Goal: Find contact information: Find contact information

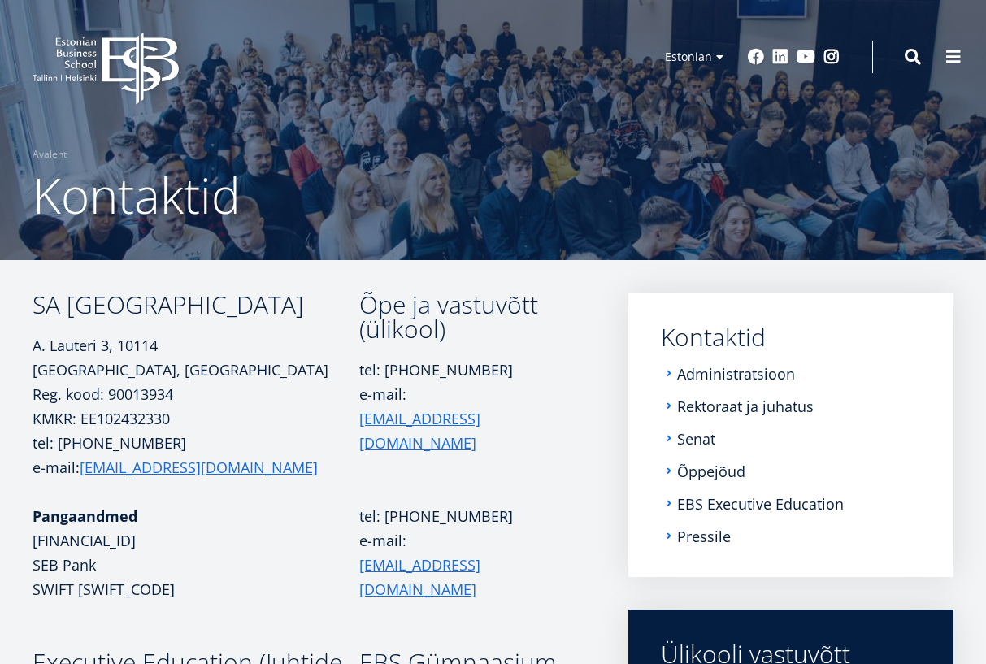
click at [666, 471] on li "Õppejõud" at bounding box center [791, 471] width 260 height 16
click at [670, 471] on li "Õppejõud" at bounding box center [791, 471] width 260 height 16
click at [687, 471] on link "Õppejõud" at bounding box center [713, 471] width 68 height 16
click at [743, 372] on link "Administratsioon" at bounding box center [738, 374] width 118 height 16
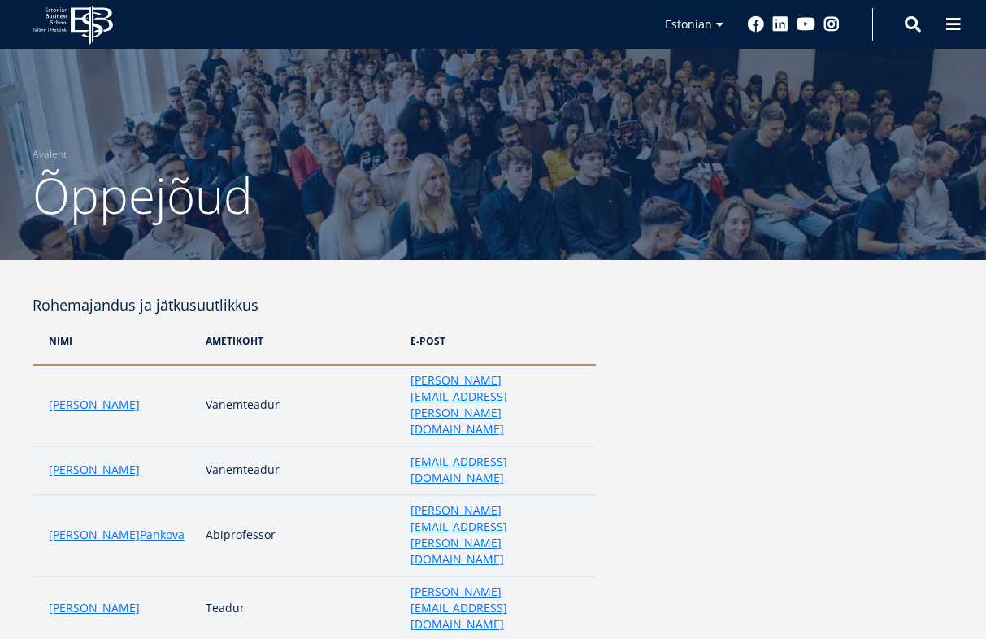
scroll to position [2856, 0]
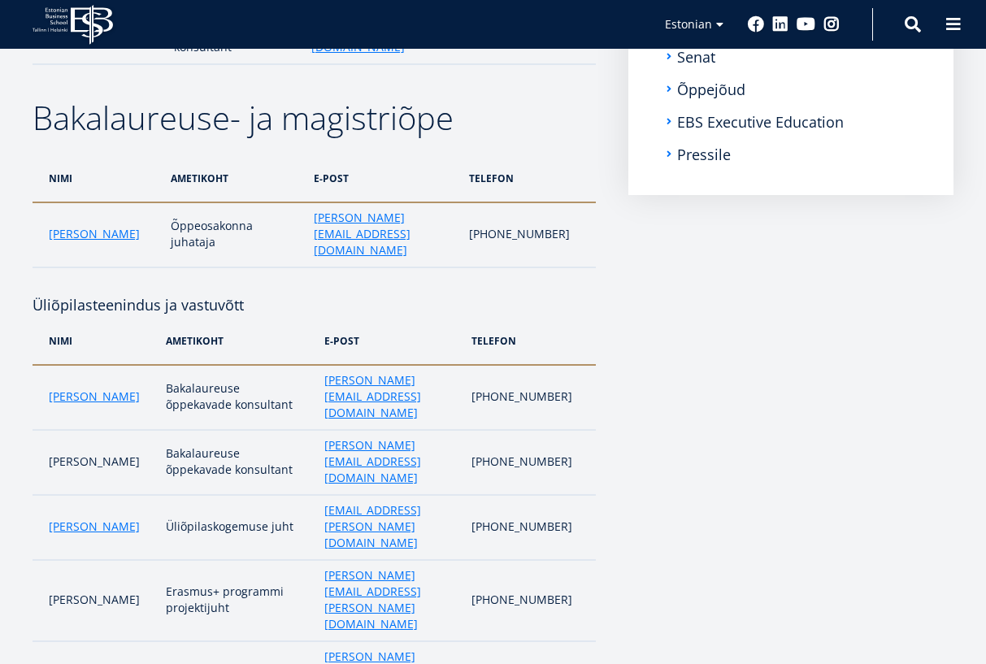
scroll to position [402, 0]
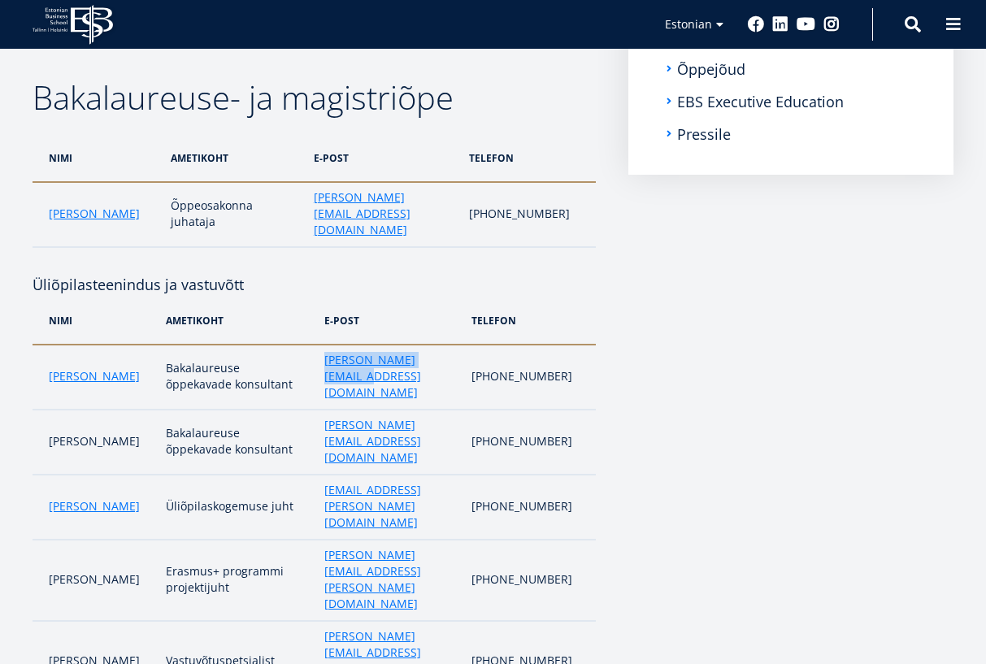
click at [463, 345] on td "maria.kottsova@ebs.ee" at bounding box center [389, 377] width 147 height 65
drag, startPoint x: 444, startPoint y: 338, endPoint x: 321, endPoint y: 335, distance: 122.8
click at [320, 345] on td "maria.kottsova@ebs.ee" at bounding box center [389, 377] width 147 height 65
click at [375, 345] on td "maria.kottsova@ebs.ee" at bounding box center [389, 377] width 147 height 65
click at [379, 352] on link "maria.kottsova@ebs.ee" at bounding box center [389, 376] width 131 height 49
